Goal: Task Accomplishment & Management: Manage account settings

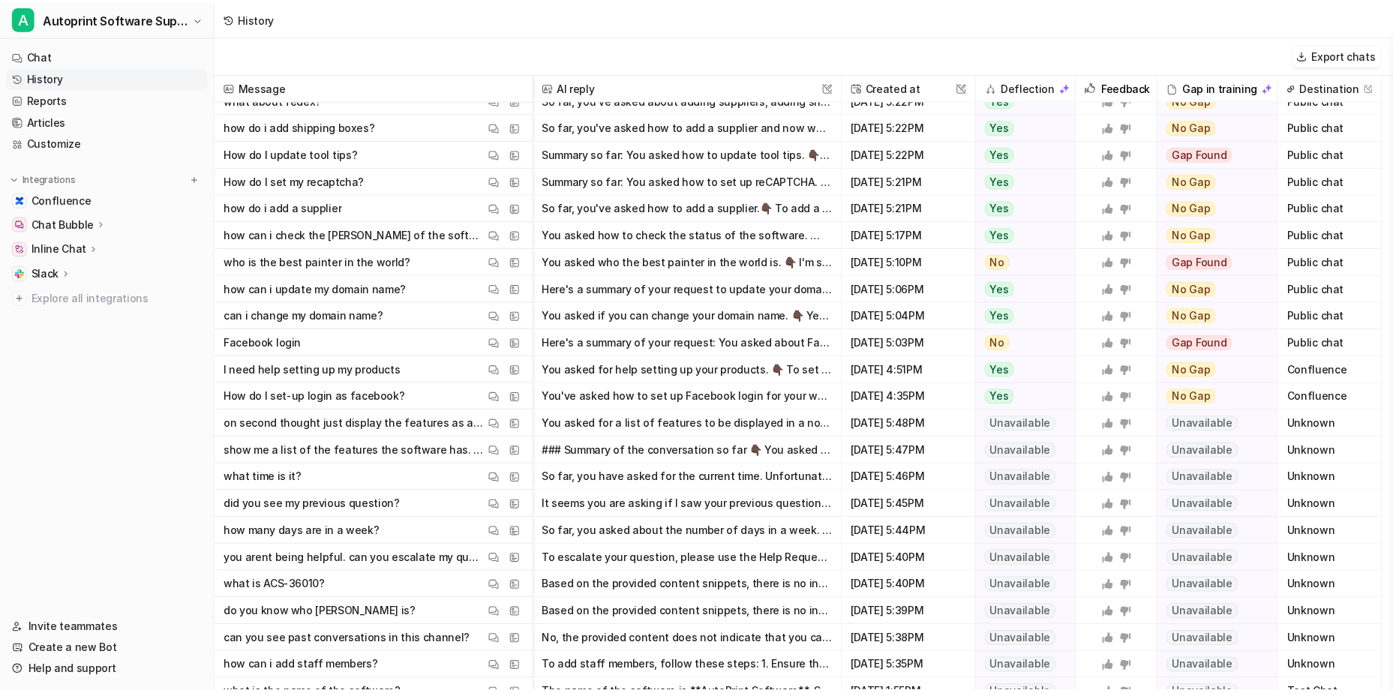
scroll to position [1434, 0]
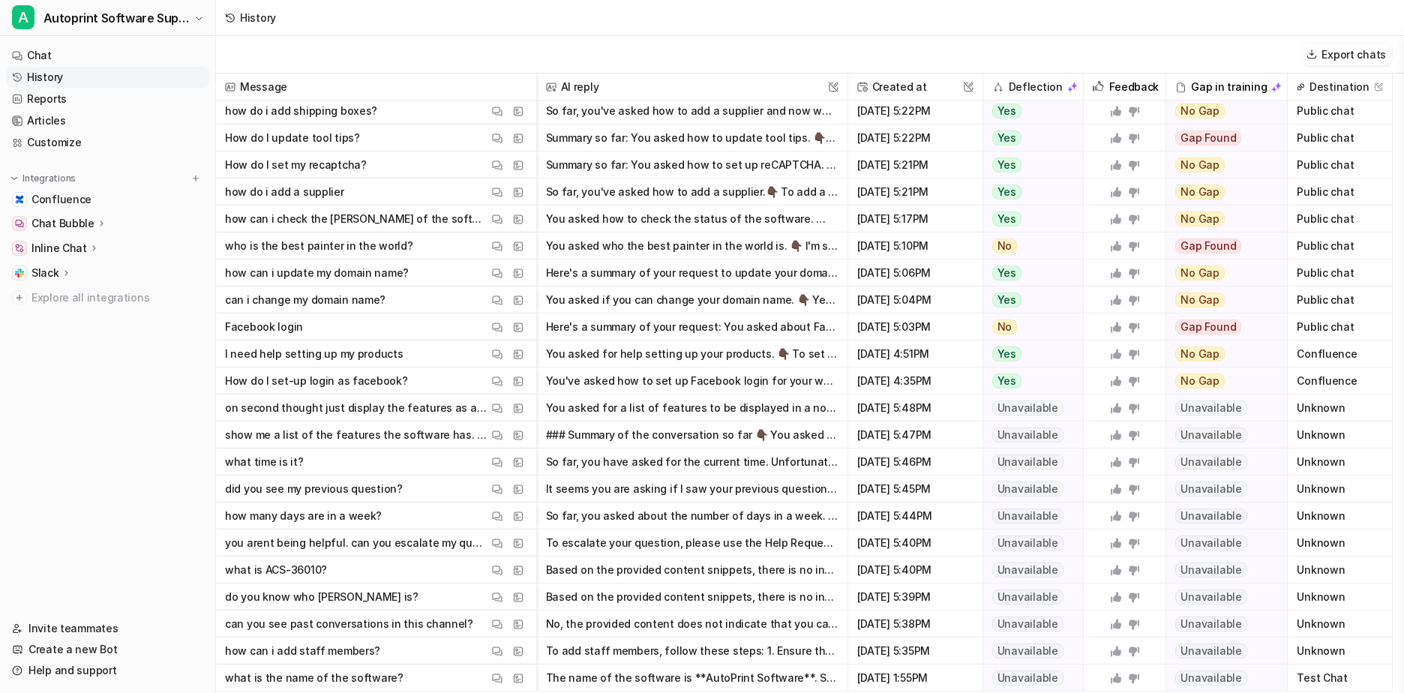
click at [53, 272] on p "Slack" at bounding box center [45, 272] width 28 height 15
click at [67, 316] on p "Channels" at bounding box center [67, 316] width 49 height 15
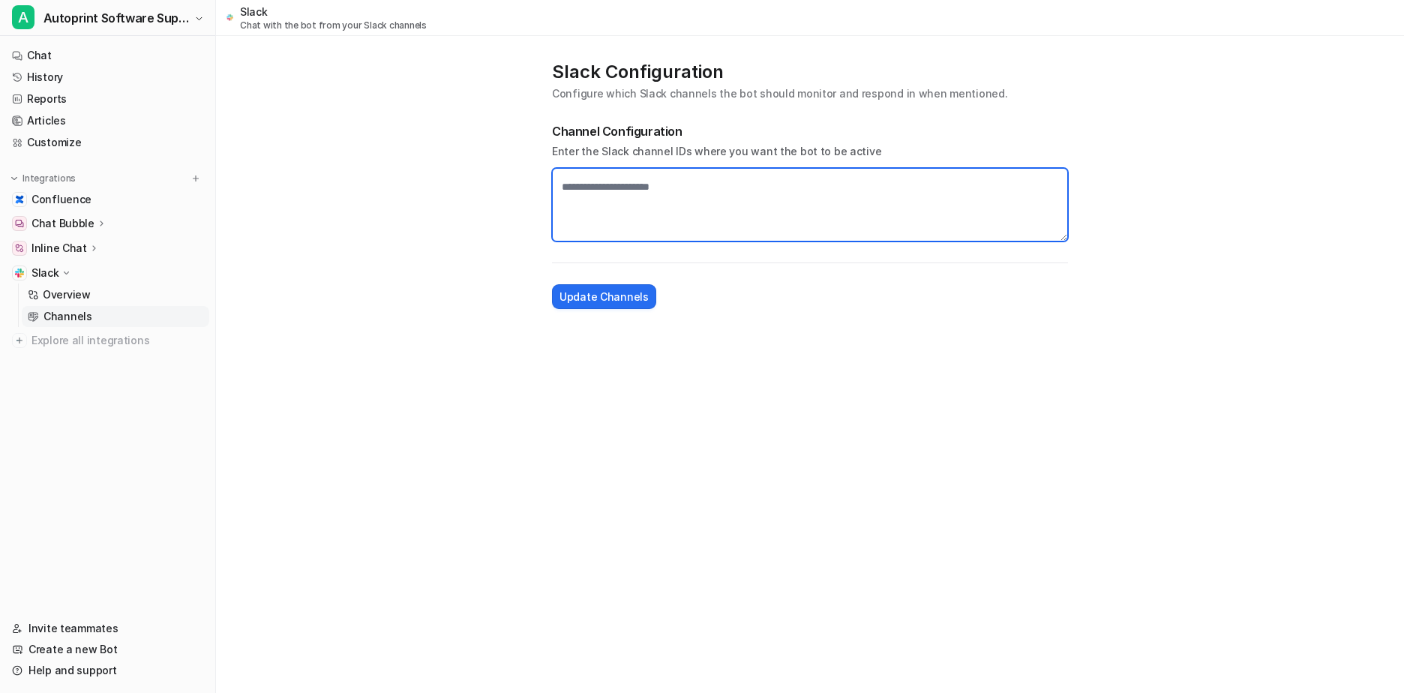
click at [612, 189] on textarea at bounding box center [810, 204] width 516 height 73
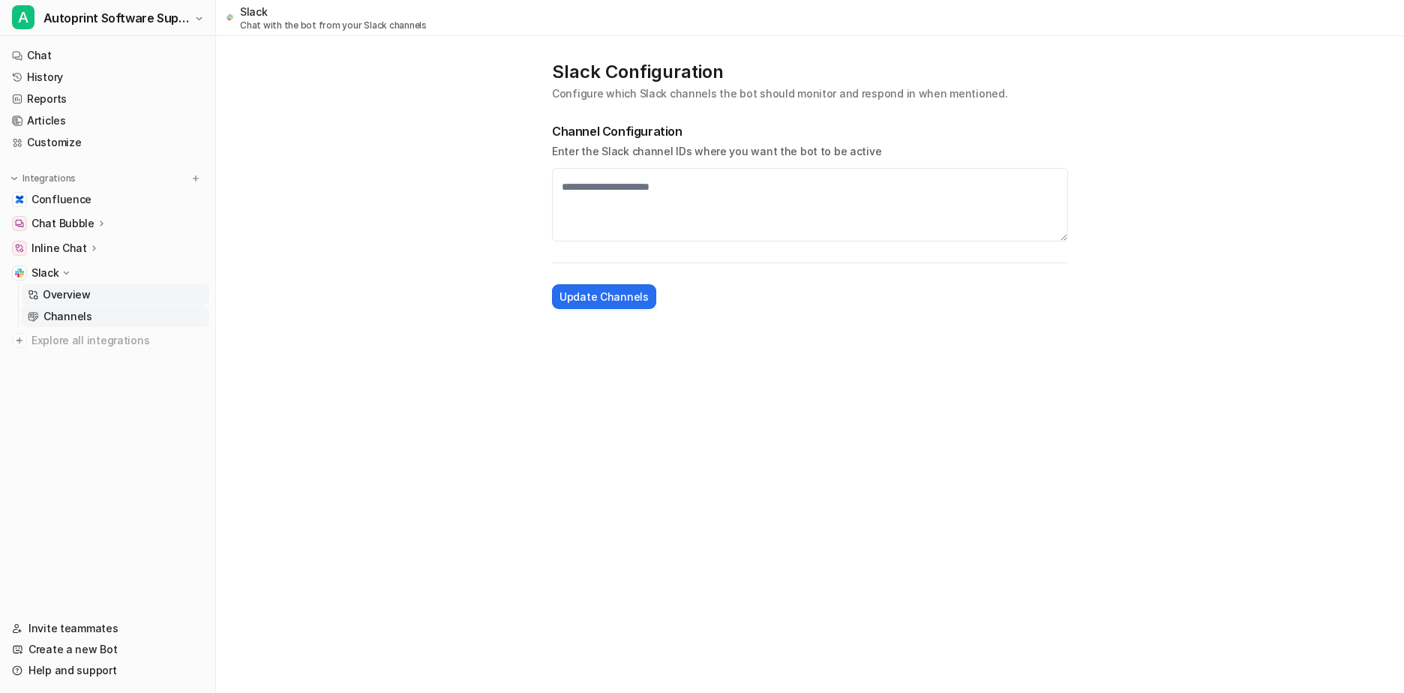
click at [68, 294] on p "Overview" at bounding box center [67, 294] width 48 height 15
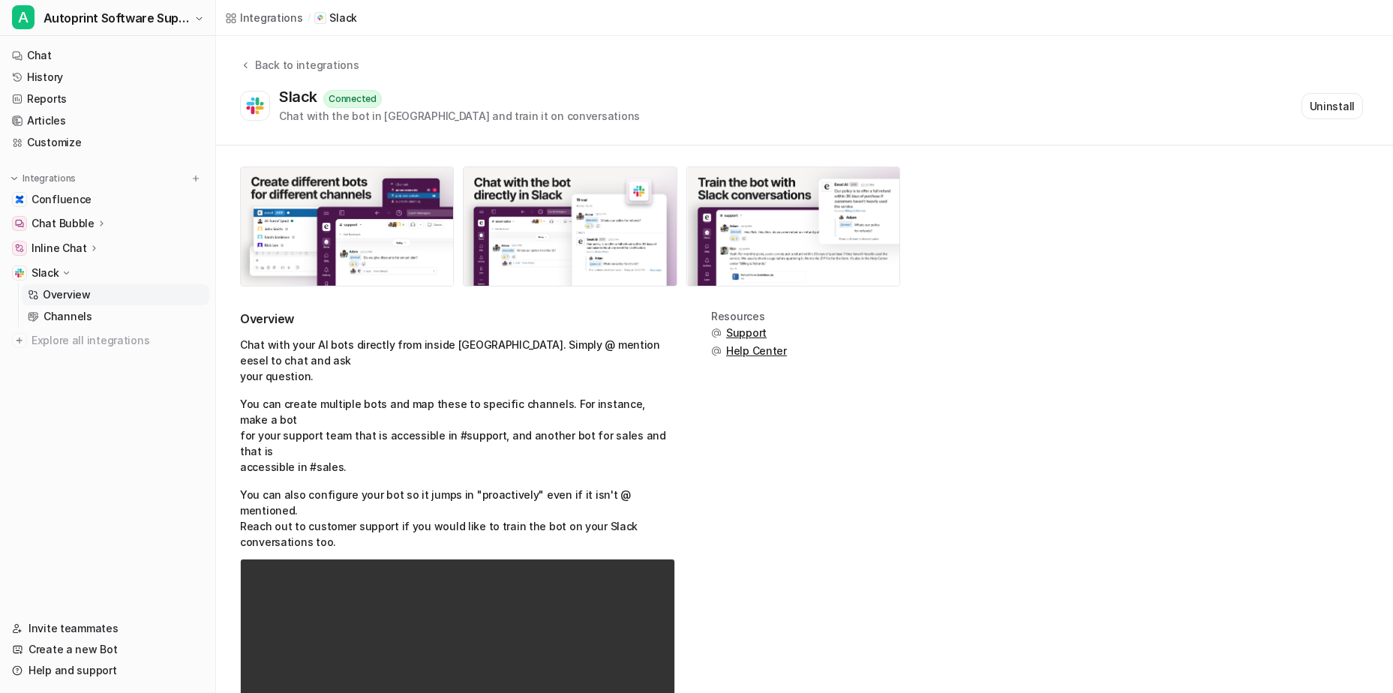
click at [44, 270] on p "Slack" at bounding box center [45, 272] width 28 height 15
click at [55, 97] on link "Reports" at bounding box center [107, 98] width 203 height 21
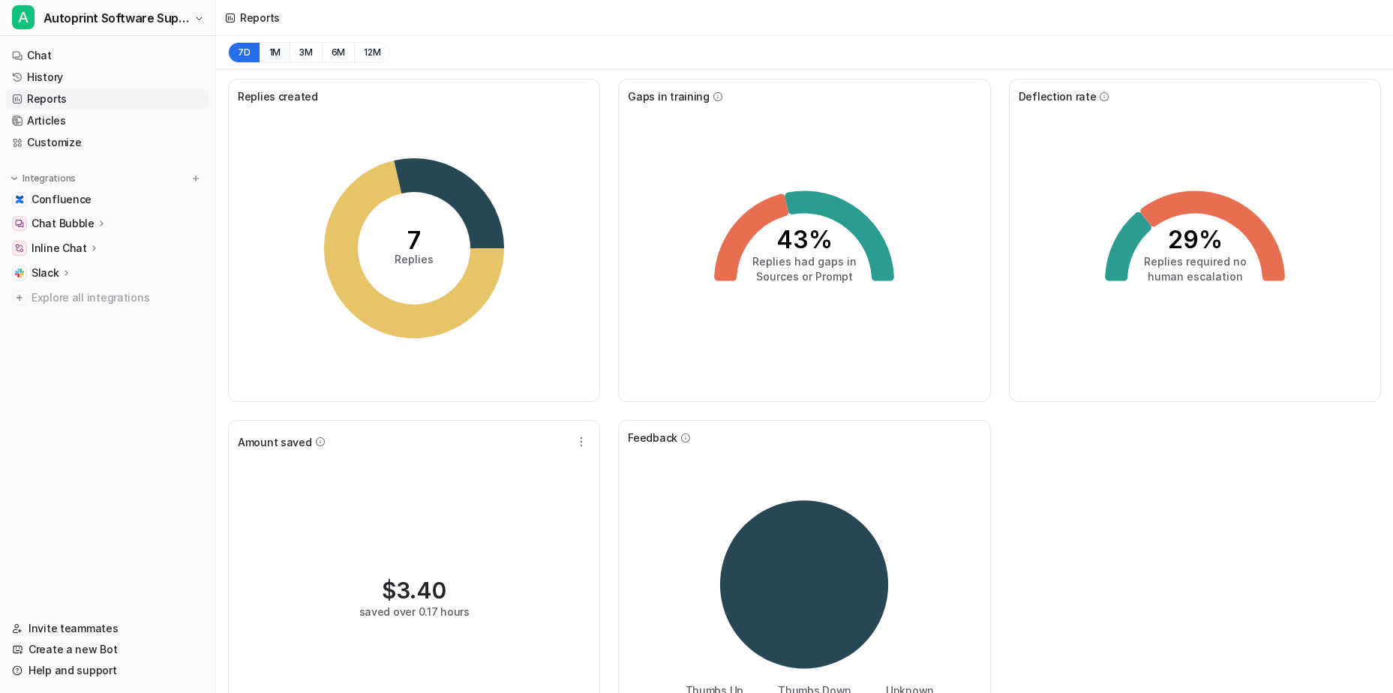
click at [267, 54] on button "1M" at bounding box center [274, 52] width 31 height 21
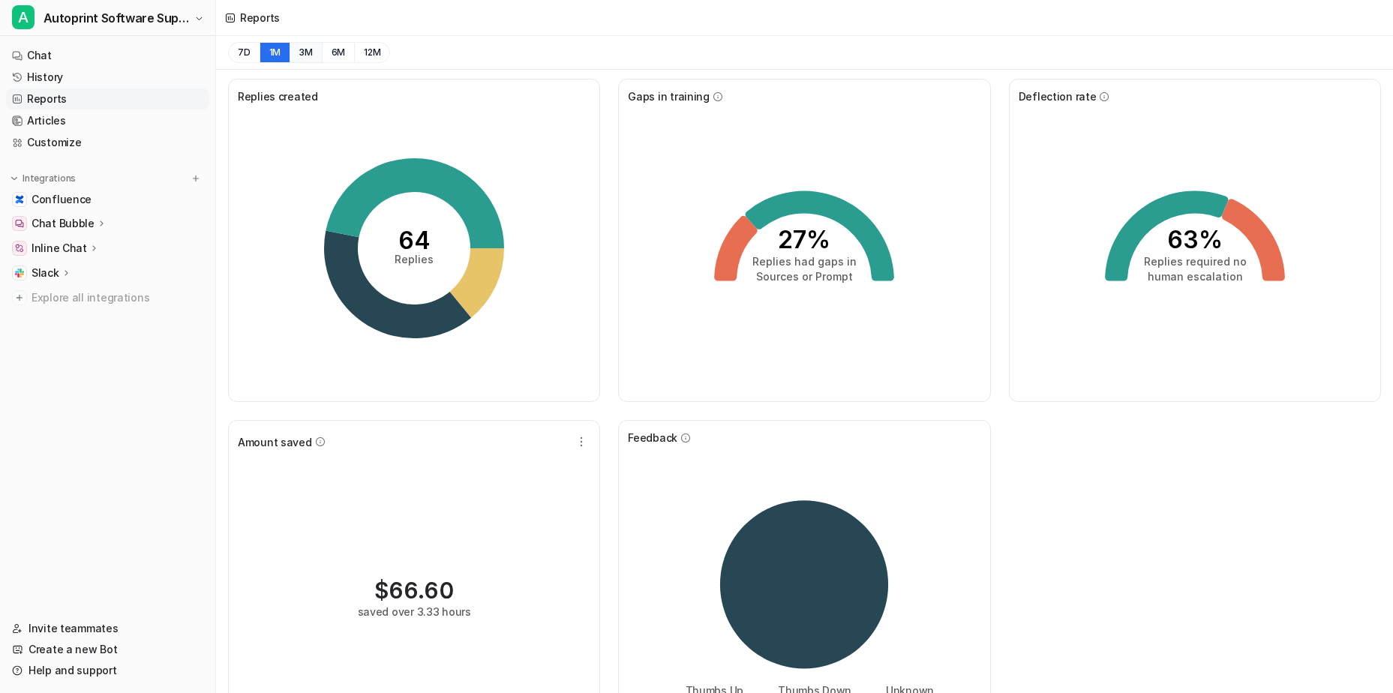
click at [307, 49] on button "3M" at bounding box center [305, 52] width 32 height 21
click at [67, 631] on link "Invite teammates" at bounding box center [107, 628] width 203 height 21
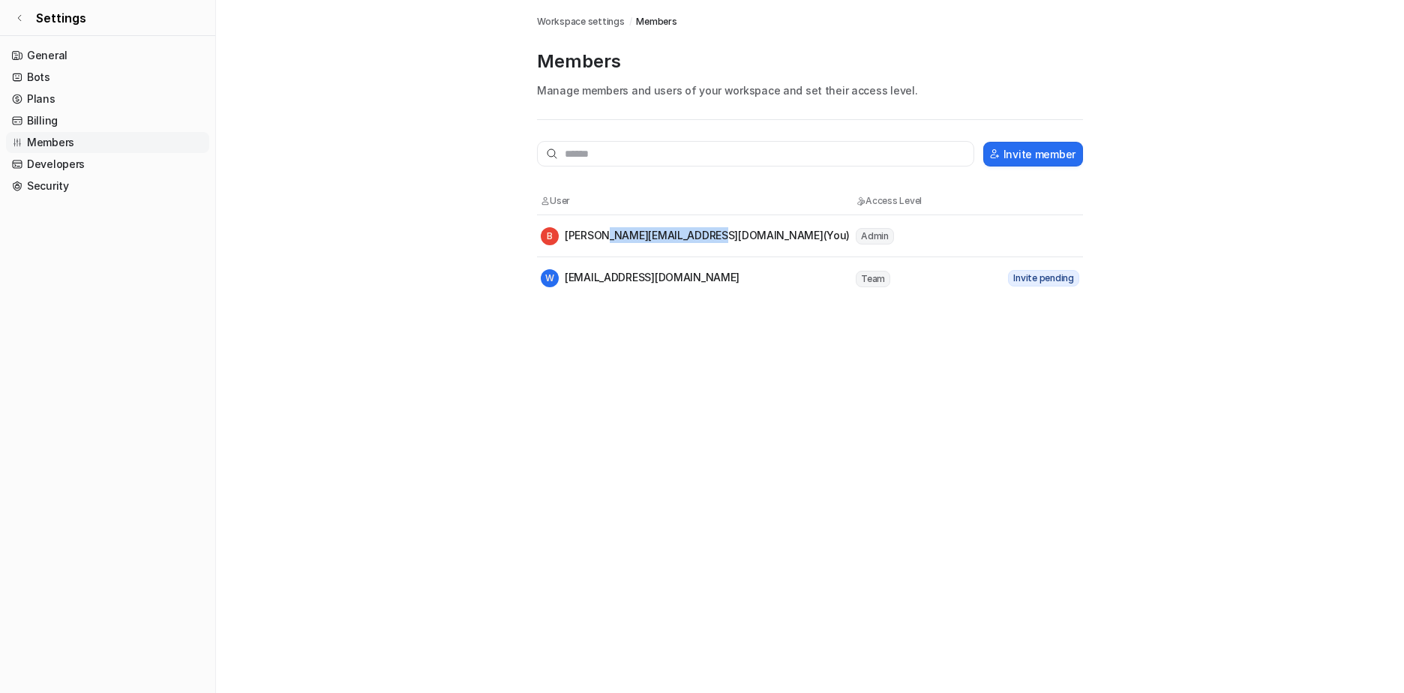
drag, startPoint x: 601, startPoint y: 236, endPoint x: 703, endPoint y: 235, distance: 102.0
click at [703, 235] on div "B barry.c@industrybureau.com (You)" at bounding box center [695, 236] width 309 height 18
copy div "@industrybureau.com"
click at [622, 154] on input "text" at bounding box center [755, 153] width 437 height 25
click at [1038, 148] on button "Invite member" at bounding box center [1033, 154] width 100 height 25
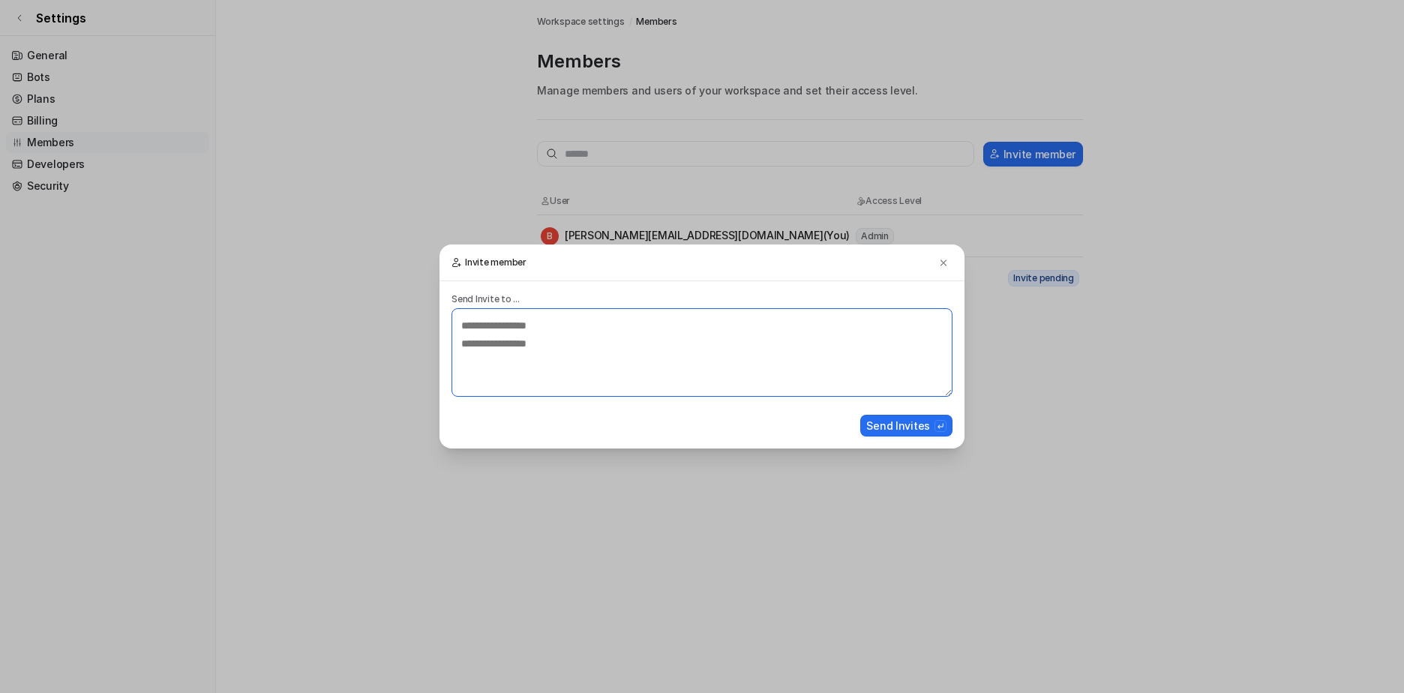
click at [520, 338] on textarea at bounding box center [701, 352] width 501 height 88
paste textarea "**********"
type textarea "**********"
click at [905, 429] on button "Send Invites" at bounding box center [906, 426] width 92 height 22
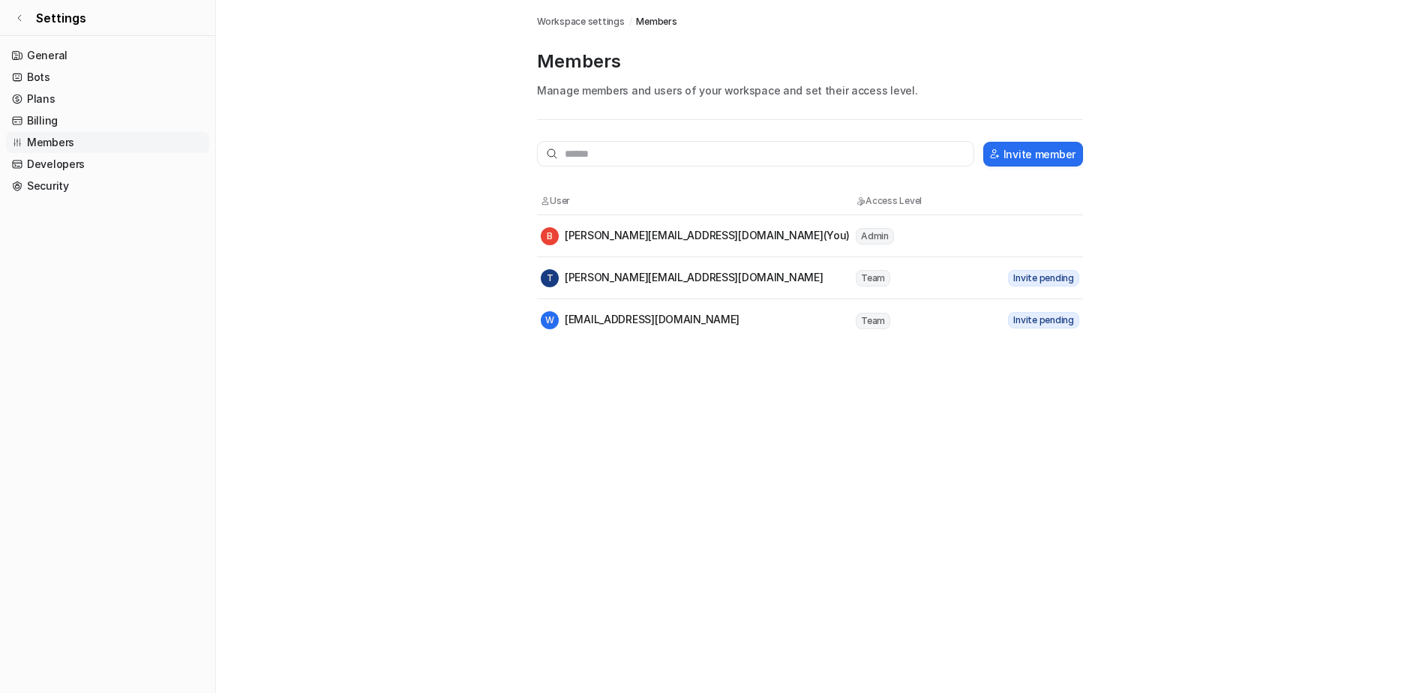
click at [361, 351] on div "Members Workspace settings / Members Members Manage members and users of your w…" at bounding box center [702, 346] width 1404 height 693
click at [51, 55] on link "General" at bounding box center [107, 55] width 203 height 21
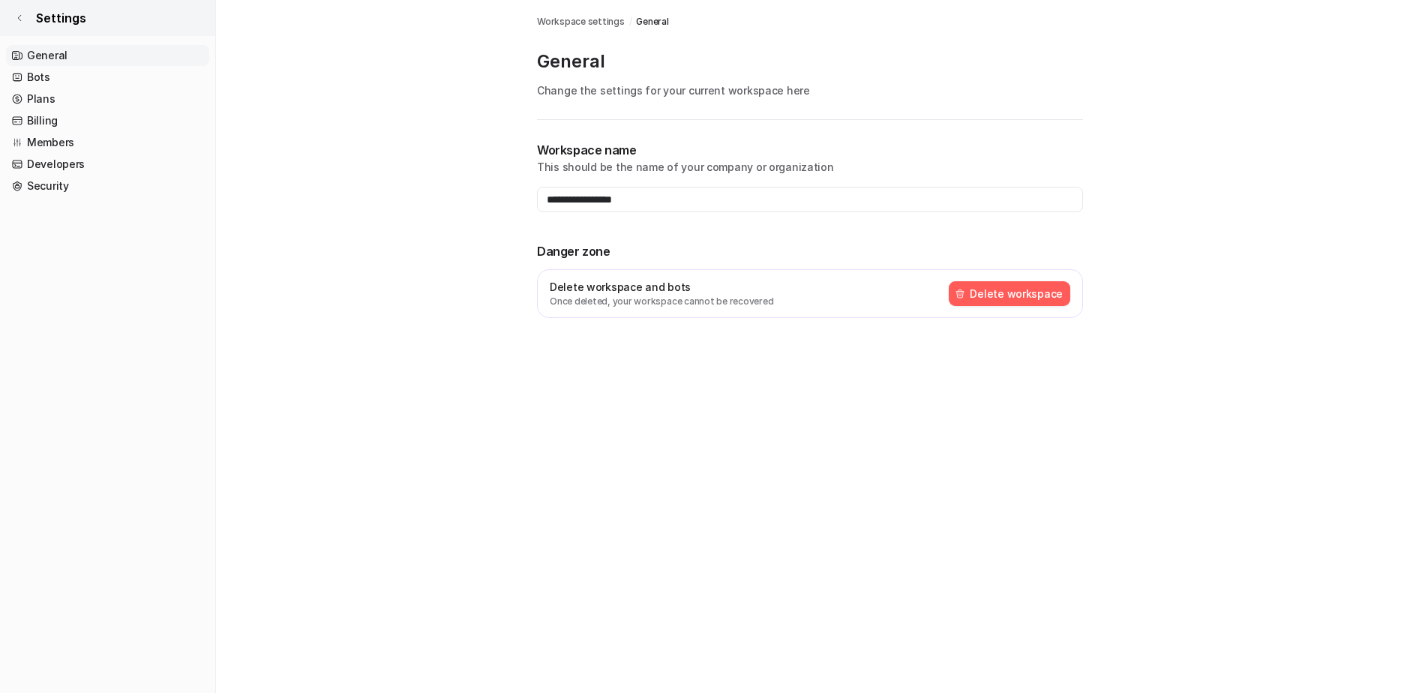
click at [23, 15] on icon at bounding box center [19, 17] width 9 height 9
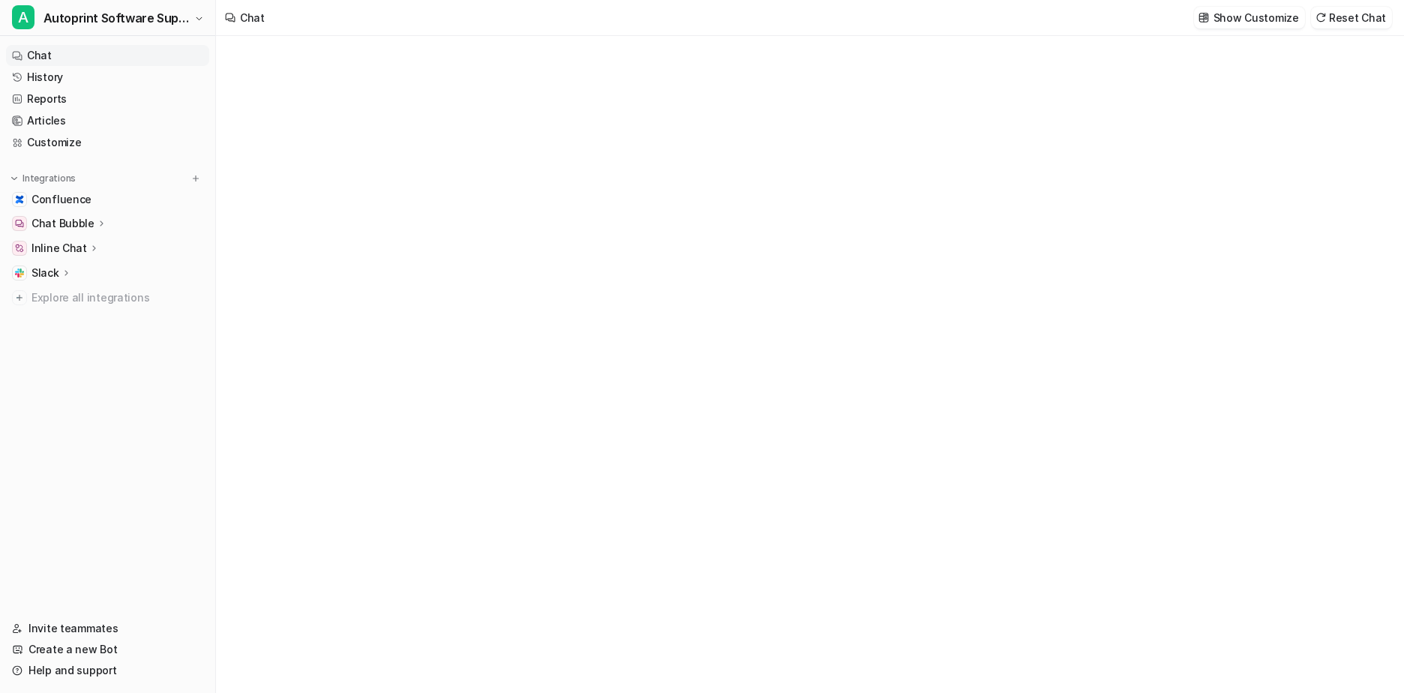
type textarea "**********"
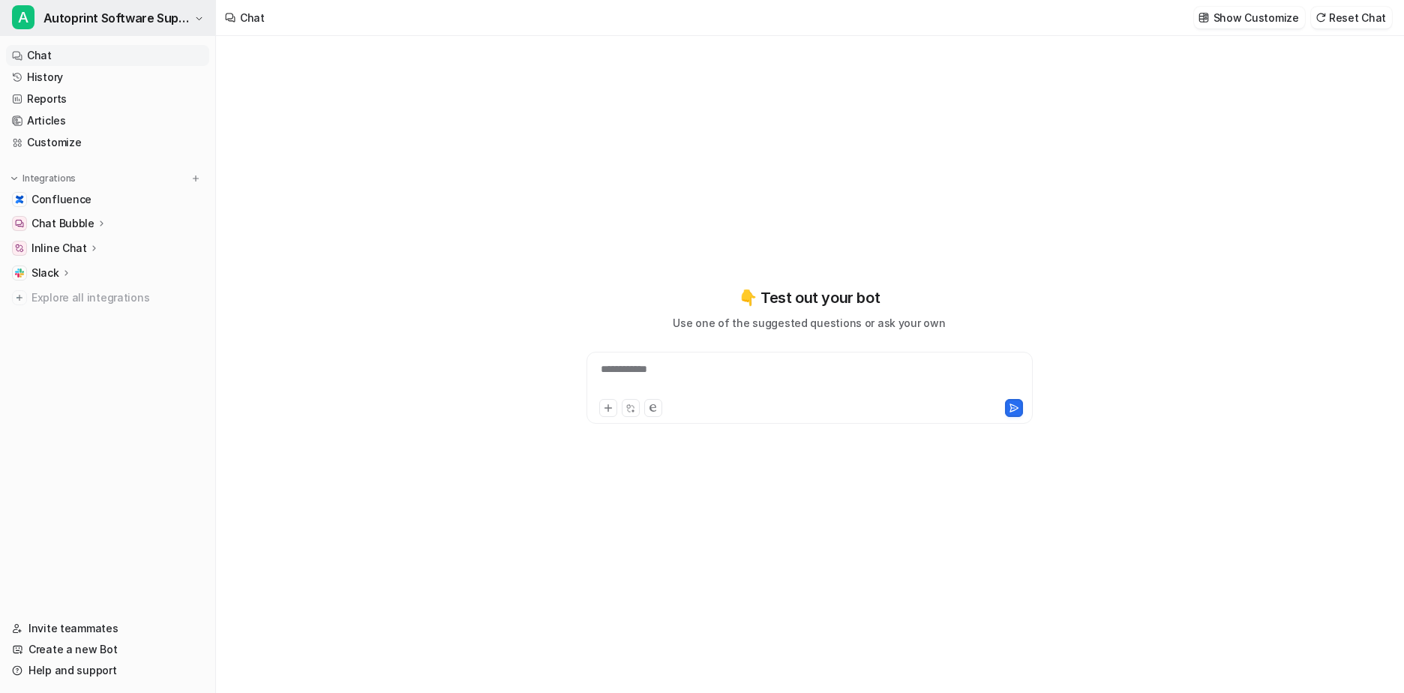
click at [109, 20] on span "Autoprint Software Support" at bounding box center [116, 17] width 147 height 21
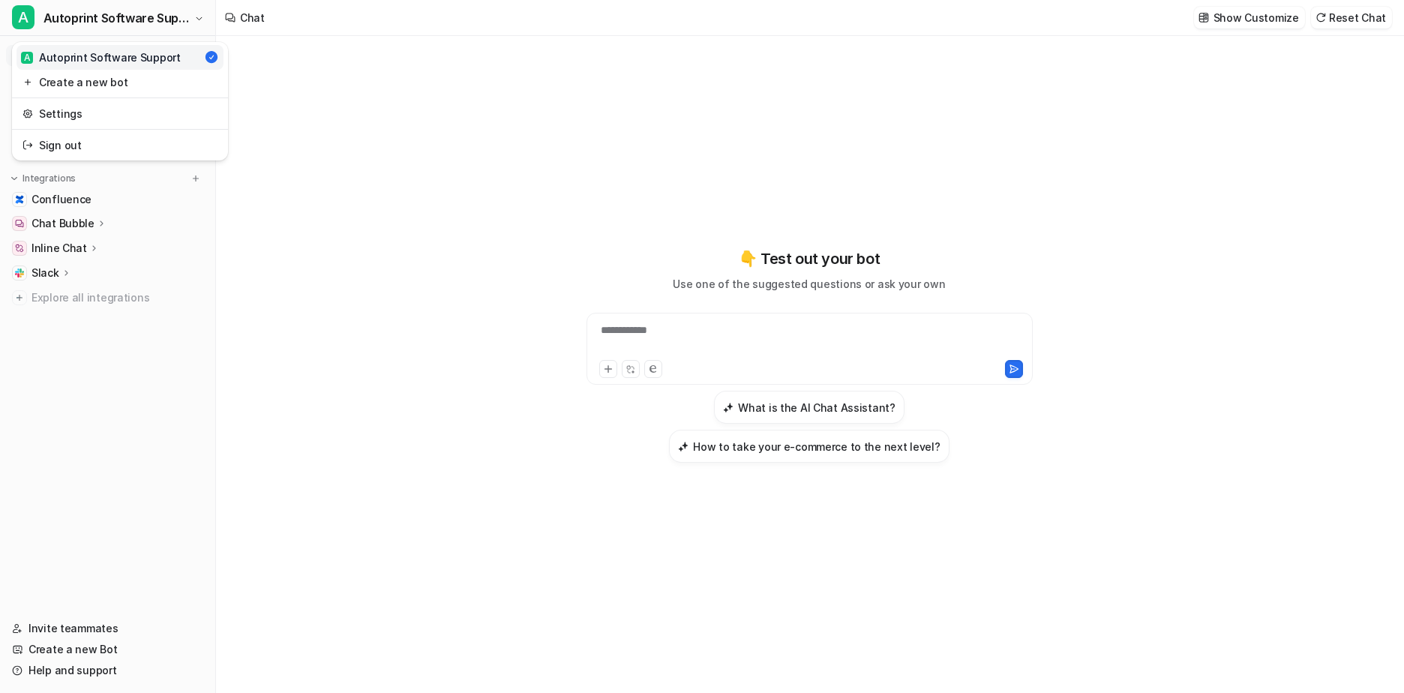
click at [302, 70] on div "**********" at bounding box center [702, 346] width 1404 height 693
click at [48, 73] on link "History" at bounding box center [107, 77] width 203 height 21
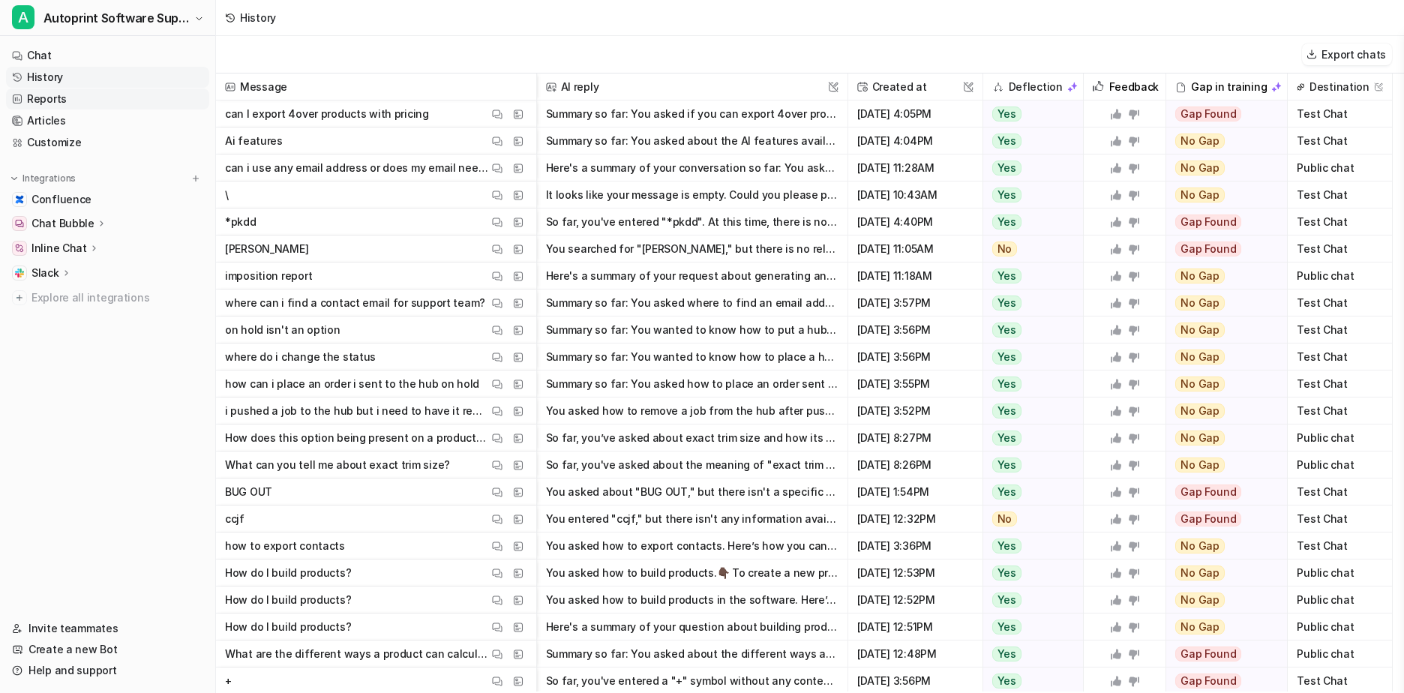
click at [39, 101] on link "Reports" at bounding box center [107, 98] width 203 height 21
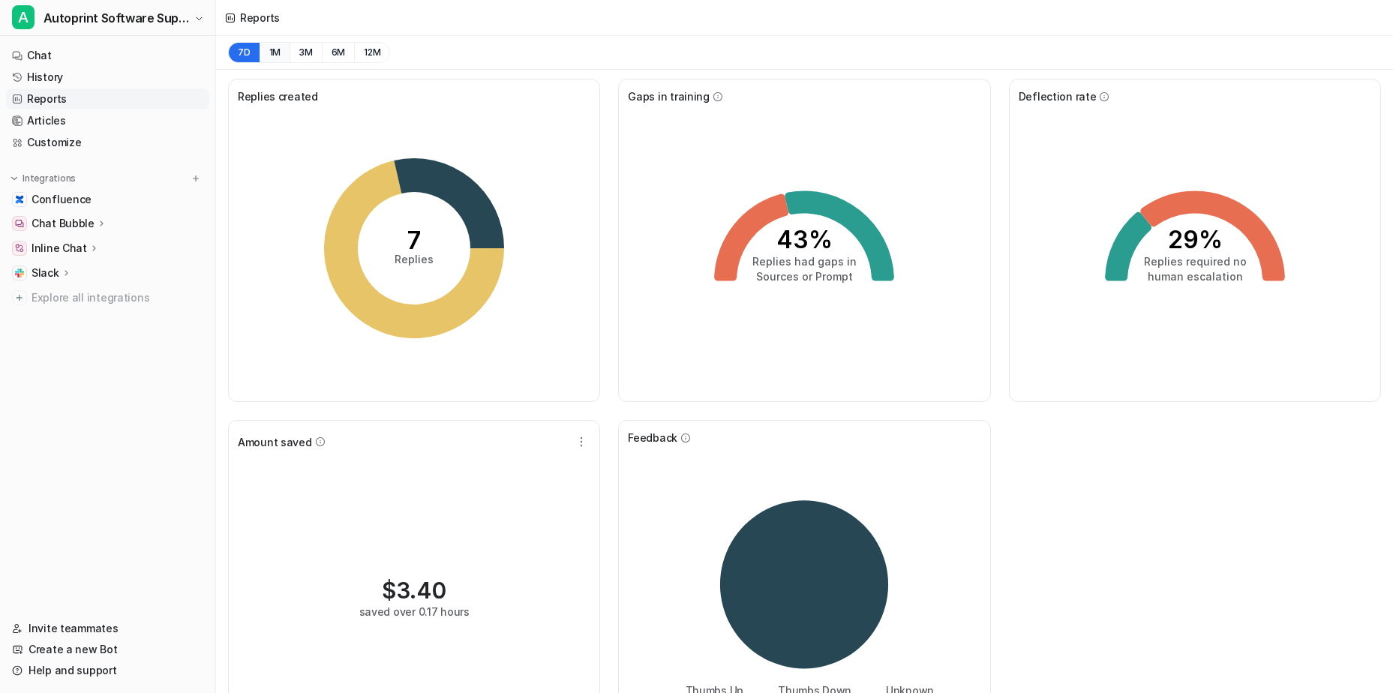
click at [271, 50] on button "1M" at bounding box center [274, 52] width 31 height 21
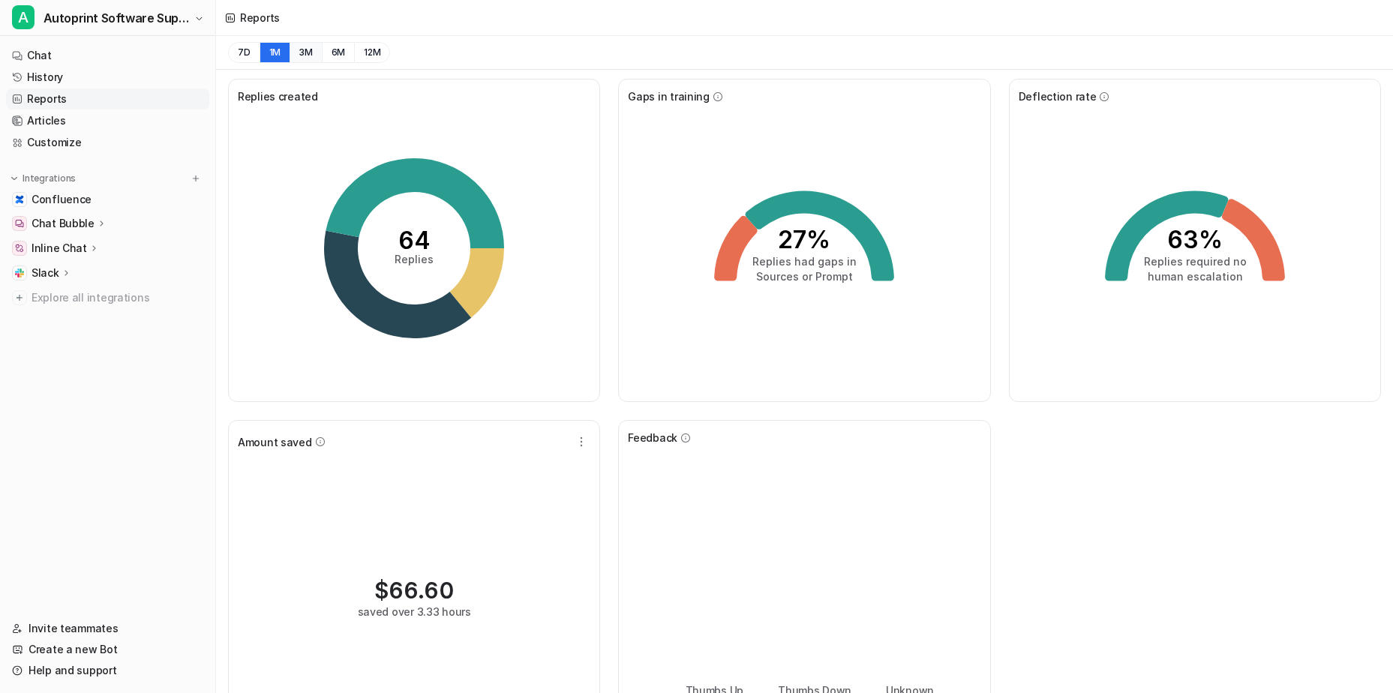
click at [304, 52] on button "3M" at bounding box center [305, 52] width 32 height 21
click at [340, 52] on button "6M" at bounding box center [338, 52] width 33 height 21
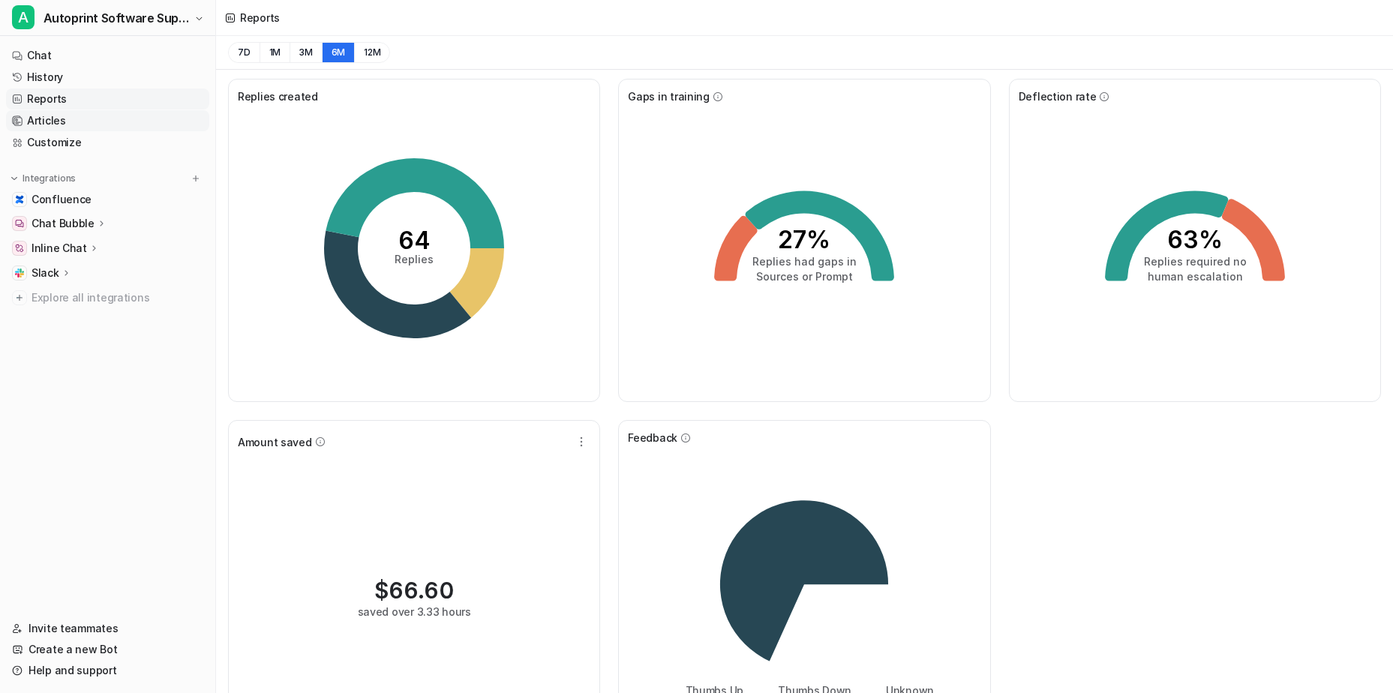
click at [53, 118] on link "Articles" at bounding box center [107, 120] width 203 height 21
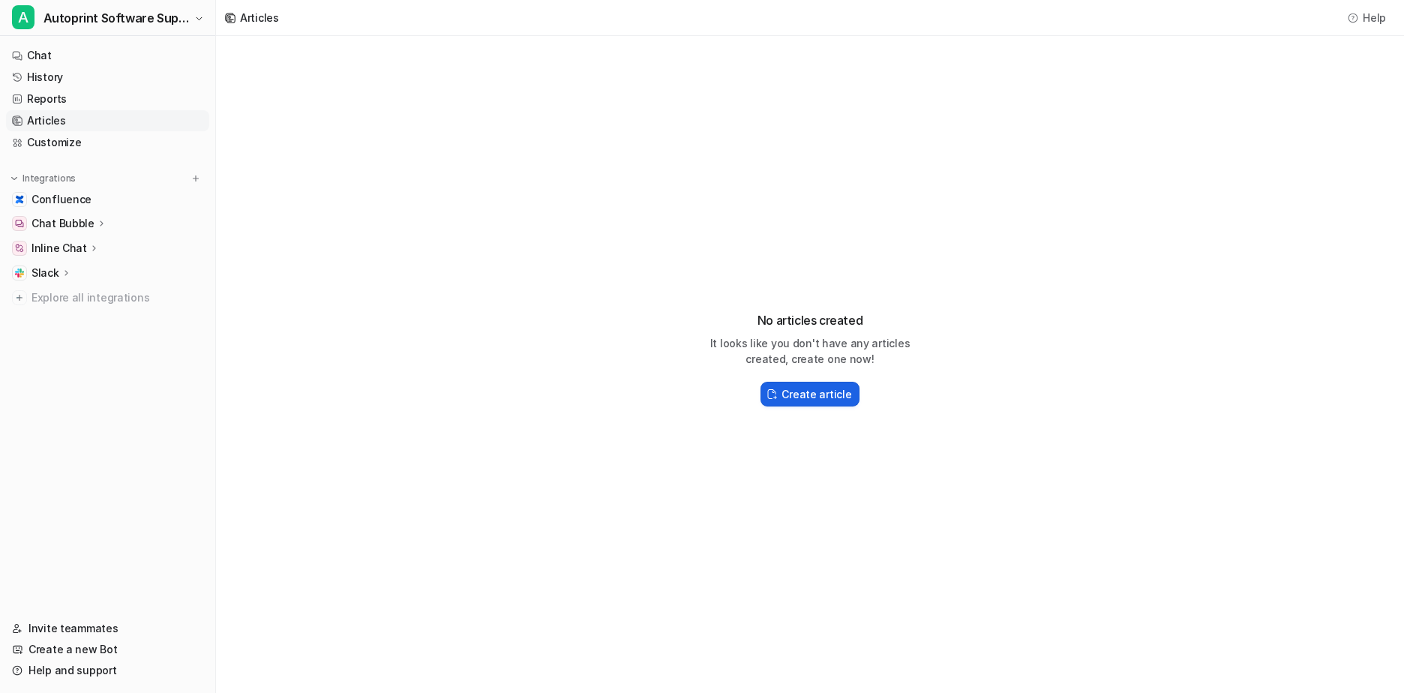
click at [799, 397] on h2 "Create article" at bounding box center [816, 394] width 70 height 16
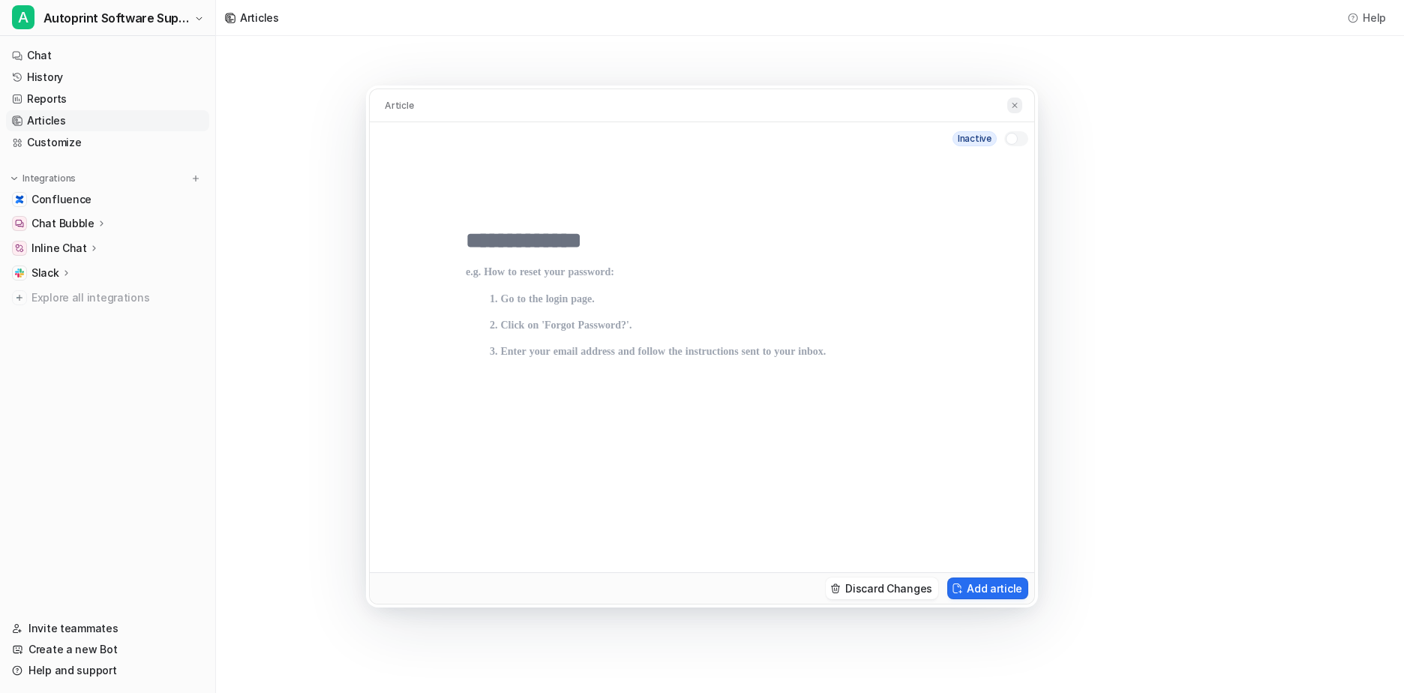
click at [1012, 106] on img at bounding box center [1014, 105] width 9 height 10
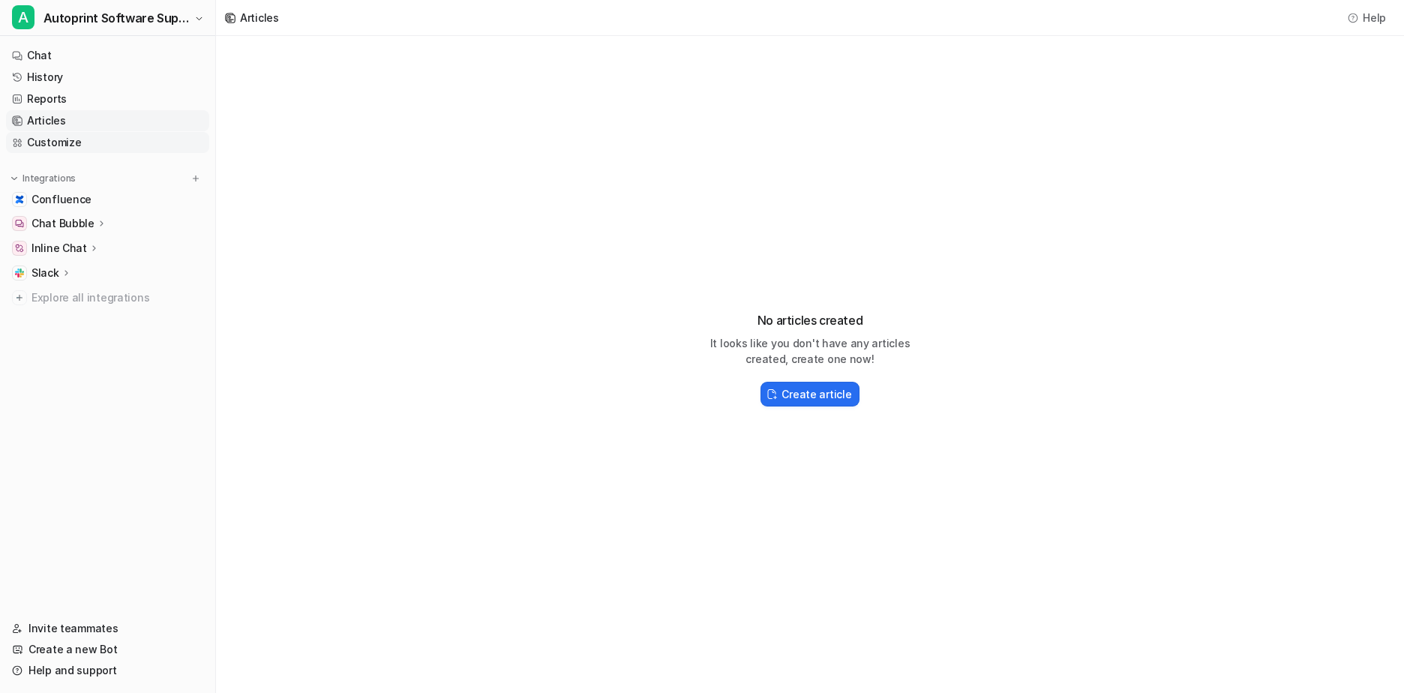
click at [49, 141] on link "Customize" at bounding box center [107, 142] width 203 height 21
